Goal: Task Accomplishment & Management: Manage account settings

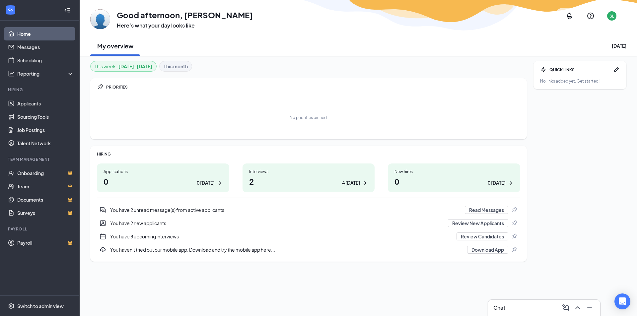
click at [527, 306] on div "Chat" at bounding box center [544, 308] width 102 height 11
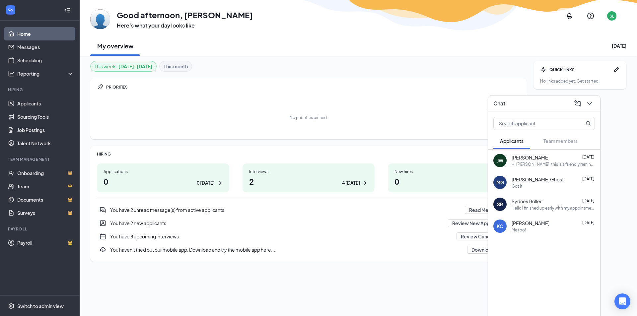
click at [579, 165] on div "Hi [PERSON_NAME], this is a friendly reminder. Your meeting with Blarney Stone …" at bounding box center [553, 165] width 83 height 6
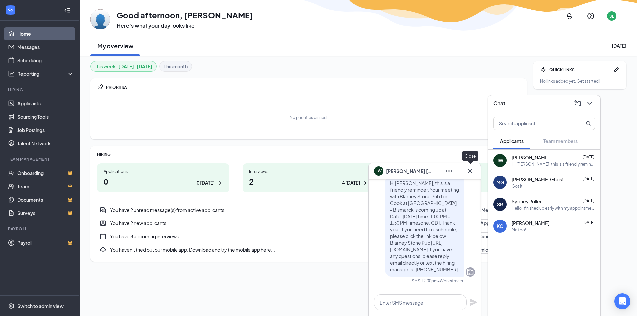
click at [472, 174] on icon "Cross" at bounding box center [470, 171] width 8 height 8
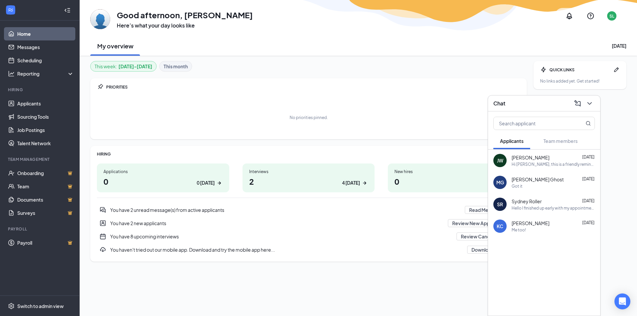
click at [572, 184] on div "Got it" at bounding box center [553, 186] width 83 height 6
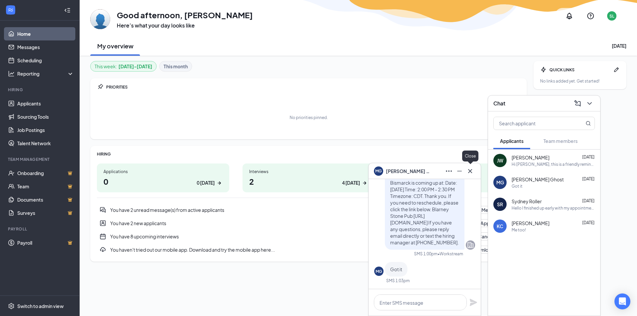
click at [472, 175] on icon "Cross" at bounding box center [470, 171] width 8 height 8
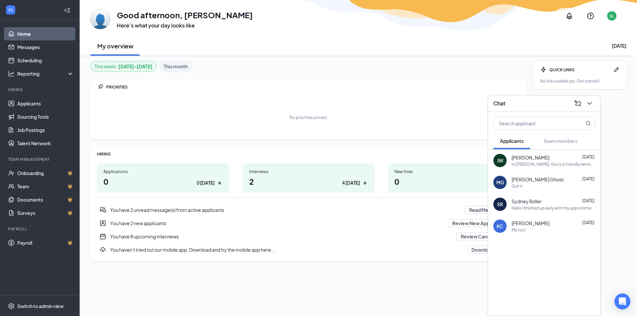
click at [553, 231] on div "Me too!" at bounding box center [553, 230] width 83 height 6
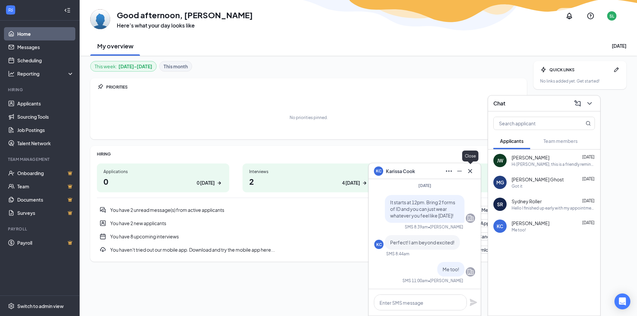
click at [474, 170] on icon "Cross" at bounding box center [470, 171] width 8 height 8
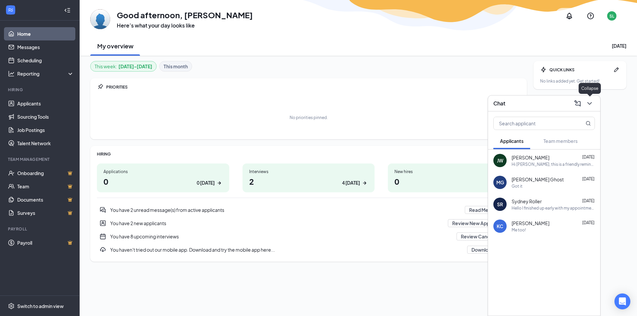
click at [590, 103] on icon "ChevronDown" at bounding box center [590, 104] width 8 height 8
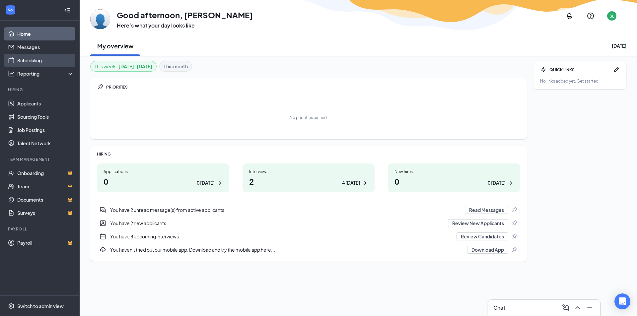
click at [46, 62] on link "Scheduling" at bounding box center [45, 60] width 57 height 13
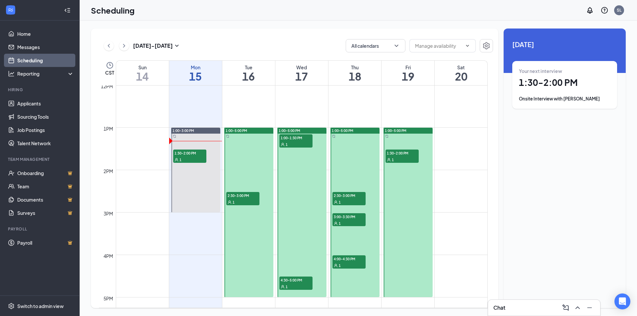
scroll to position [525, 0]
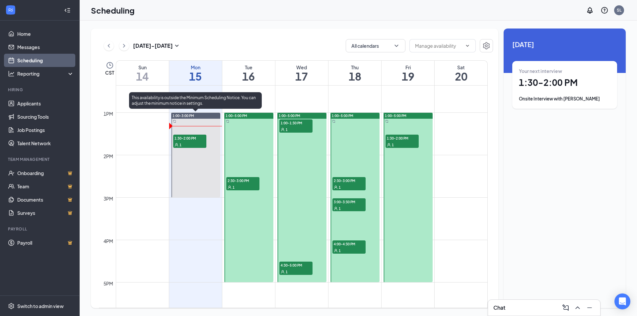
click at [199, 142] on div "1" at bounding box center [189, 144] width 33 height 7
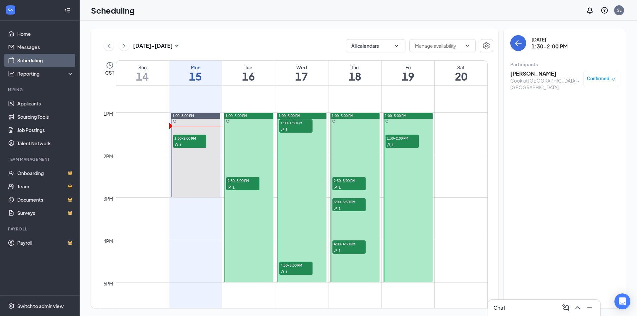
click at [525, 83] on div "Cook at [GEOGRAPHIC_DATA] - [GEOGRAPHIC_DATA]" at bounding box center [545, 83] width 70 height 13
click at [247, 187] on div "1" at bounding box center [242, 187] width 33 height 7
click at [245, 184] on div "1" at bounding box center [242, 187] width 33 height 7
click at [305, 128] on div "1" at bounding box center [295, 129] width 33 height 7
click at [255, 185] on div "1" at bounding box center [242, 187] width 33 height 7
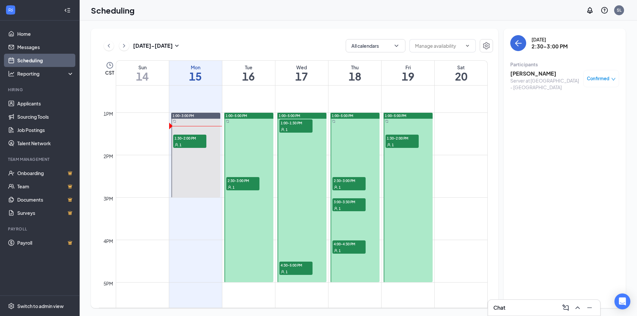
click at [295, 127] on div "1" at bounding box center [295, 129] width 33 height 7
click at [299, 271] on div "1" at bounding box center [295, 271] width 33 height 7
click at [353, 185] on div "1" at bounding box center [348, 187] width 33 height 7
click at [350, 206] on div "1" at bounding box center [348, 208] width 33 height 7
click at [347, 247] on div "1" at bounding box center [348, 250] width 33 height 7
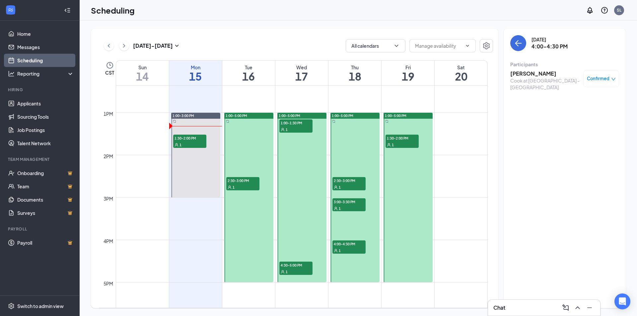
click at [409, 144] on div "1" at bounding box center [402, 144] width 33 height 7
